Goal: Navigation & Orientation: Find specific page/section

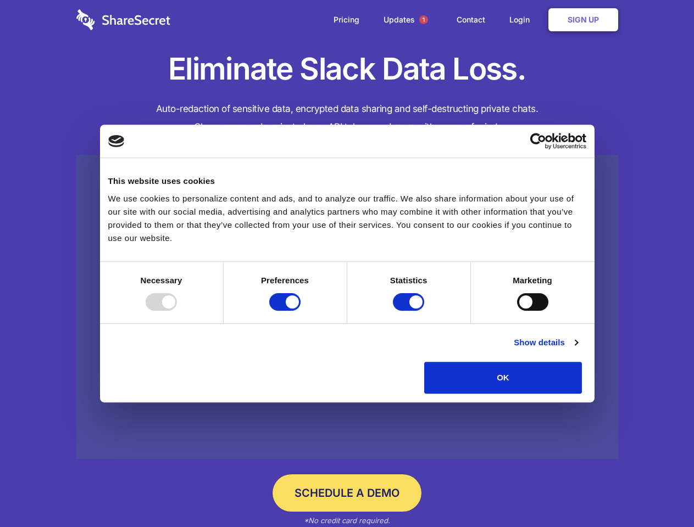
click at [177, 311] on div at bounding box center [161, 302] width 31 height 18
click at [300, 311] on input "Preferences" at bounding box center [284, 302] width 31 height 18
checkbox input "false"
click at [410, 311] on input "Statistics" at bounding box center [408, 302] width 31 height 18
checkbox input "false"
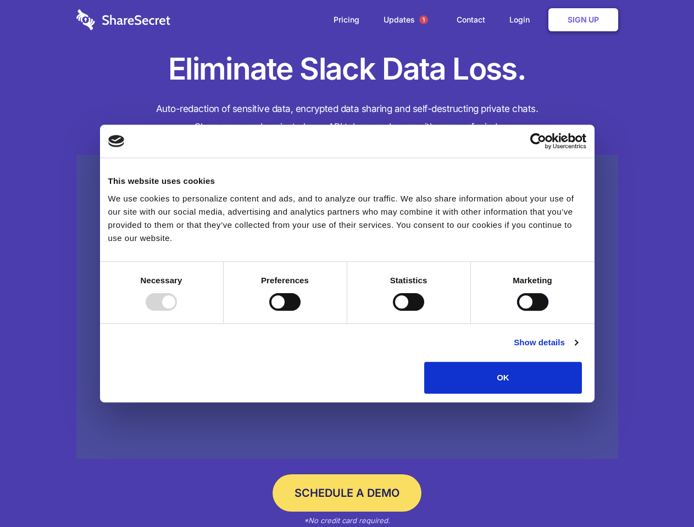
click at [517, 311] on input "Marketing" at bounding box center [532, 302] width 31 height 18
checkbox input "true"
click at [577, 349] on link "Show details" at bounding box center [545, 342] width 64 height 13
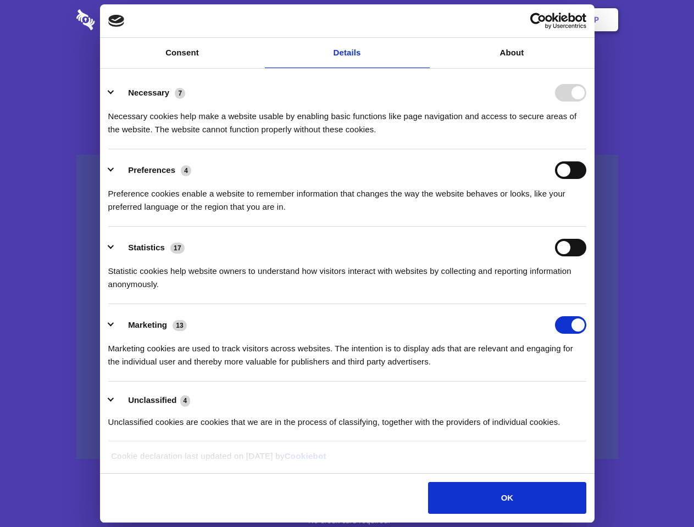
click at [586, 149] on li "Necessary 7 Necessary cookies help make a website usable by enabling basic func…" at bounding box center [347, 110] width 478 height 77
click at [423, 20] on span "1" at bounding box center [423, 19] width 9 height 9
